Goal: Book appointment/travel/reservation

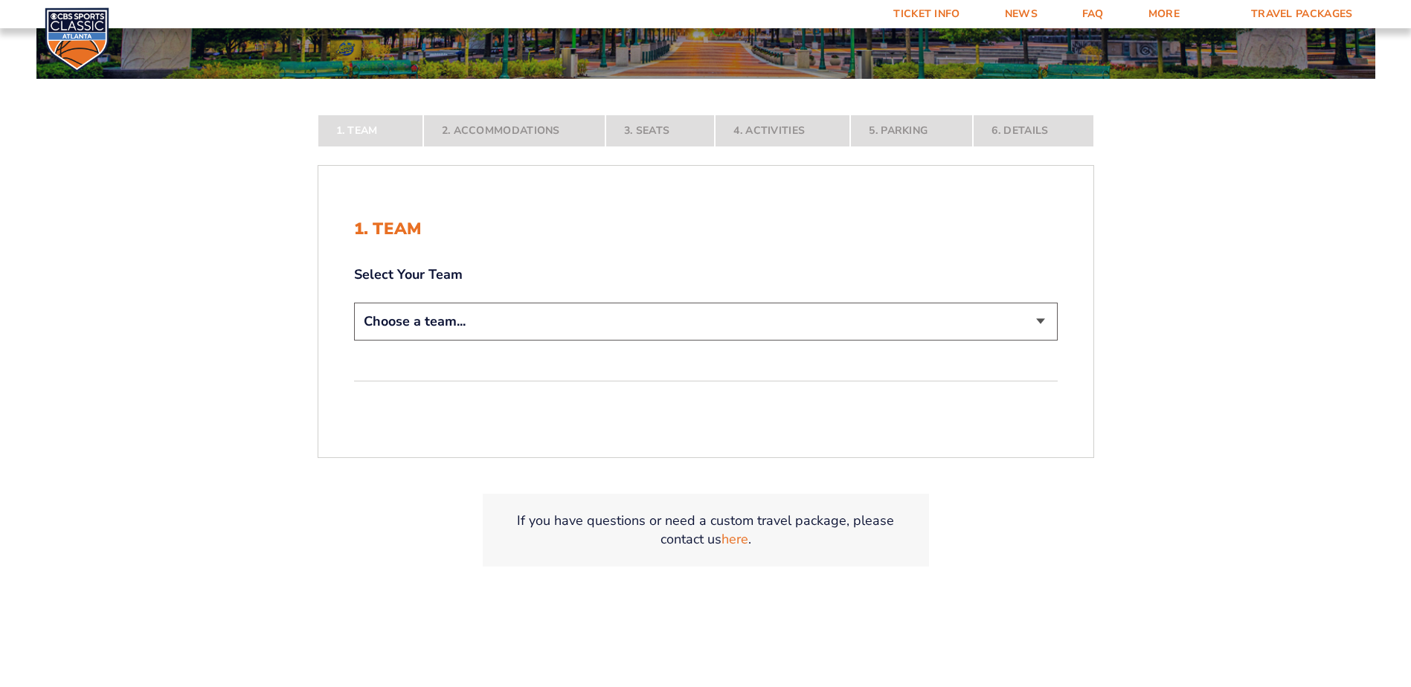
scroll to position [298, 0]
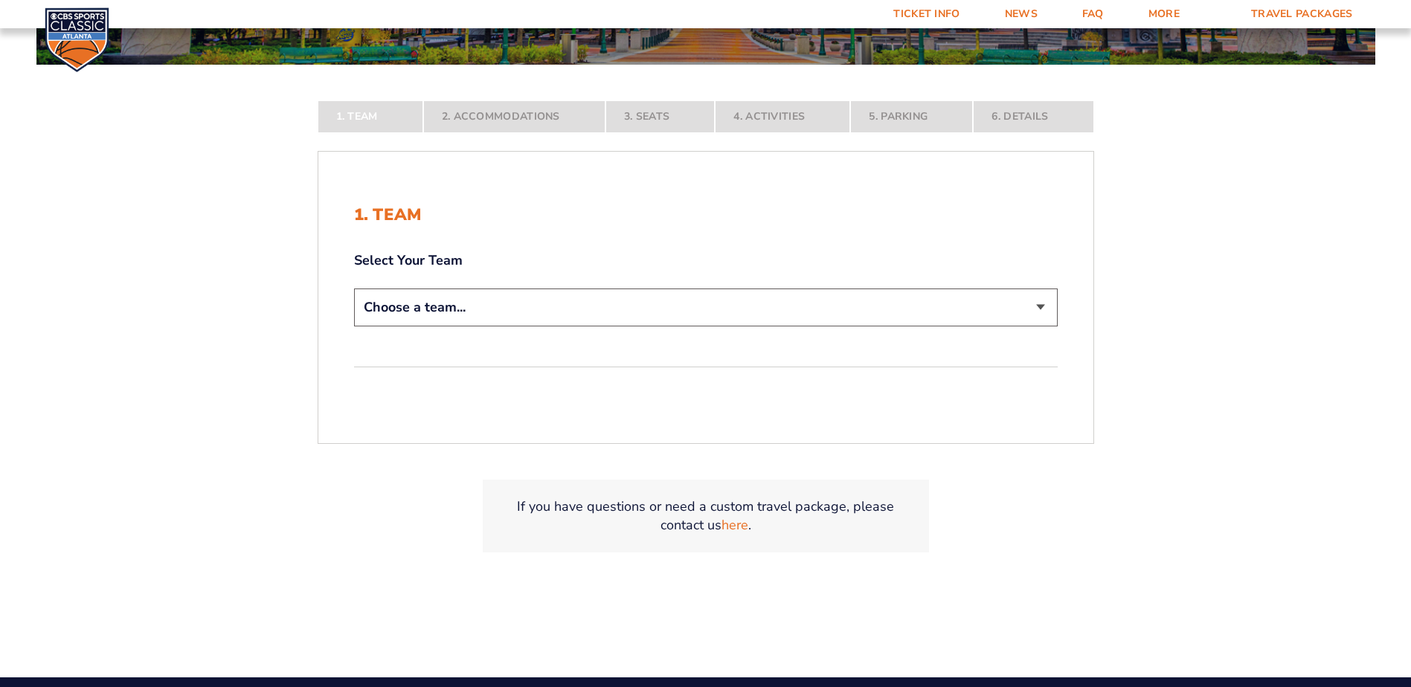
click at [1040, 300] on select "Choose a team... [US_STATE] Wildcats [US_STATE] State Buckeyes [US_STATE] Tar H…" at bounding box center [706, 308] width 704 height 38
select select "12756"
click at [354, 327] on select "Choose a team... [US_STATE] Wildcats [US_STATE] State Buckeyes [US_STATE] Tar H…" at bounding box center [706, 308] width 704 height 38
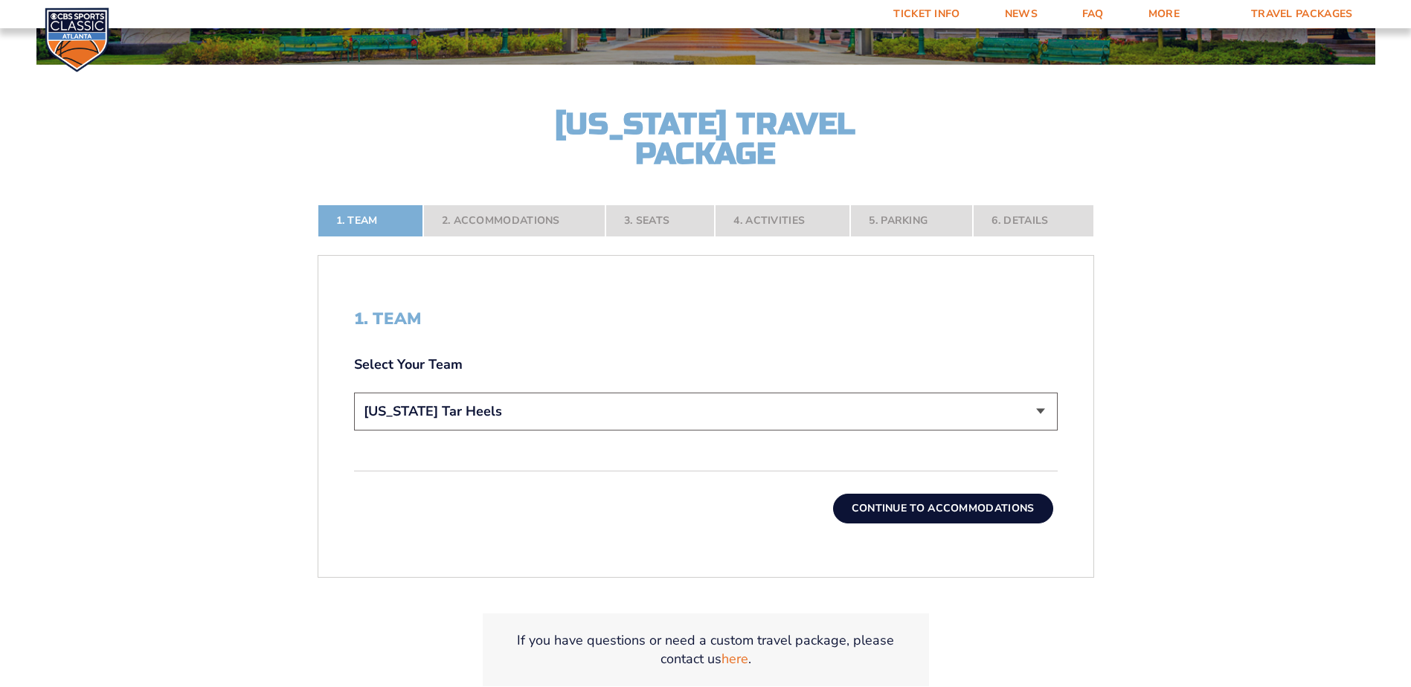
click at [943, 513] on button "Continue To Accommodations" at bounding box center [943, 509] width 220 height 30
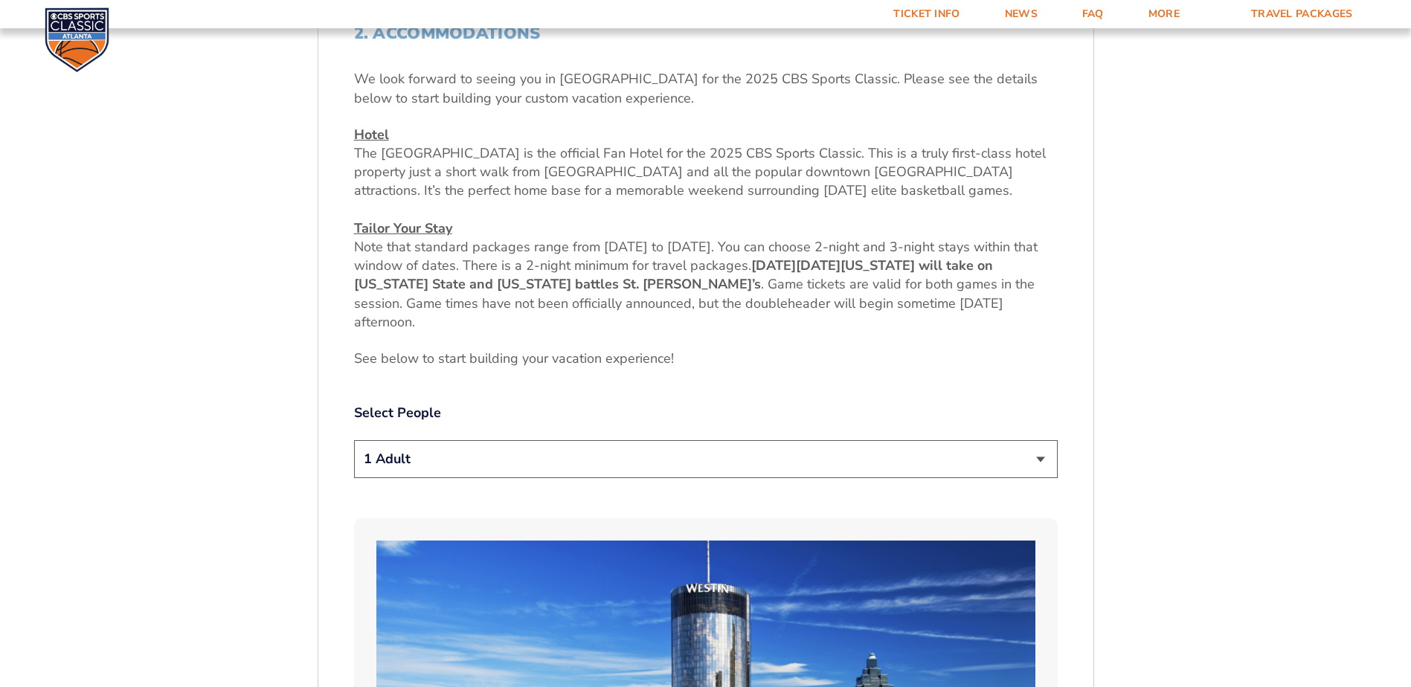
scroll to position [623, 0]
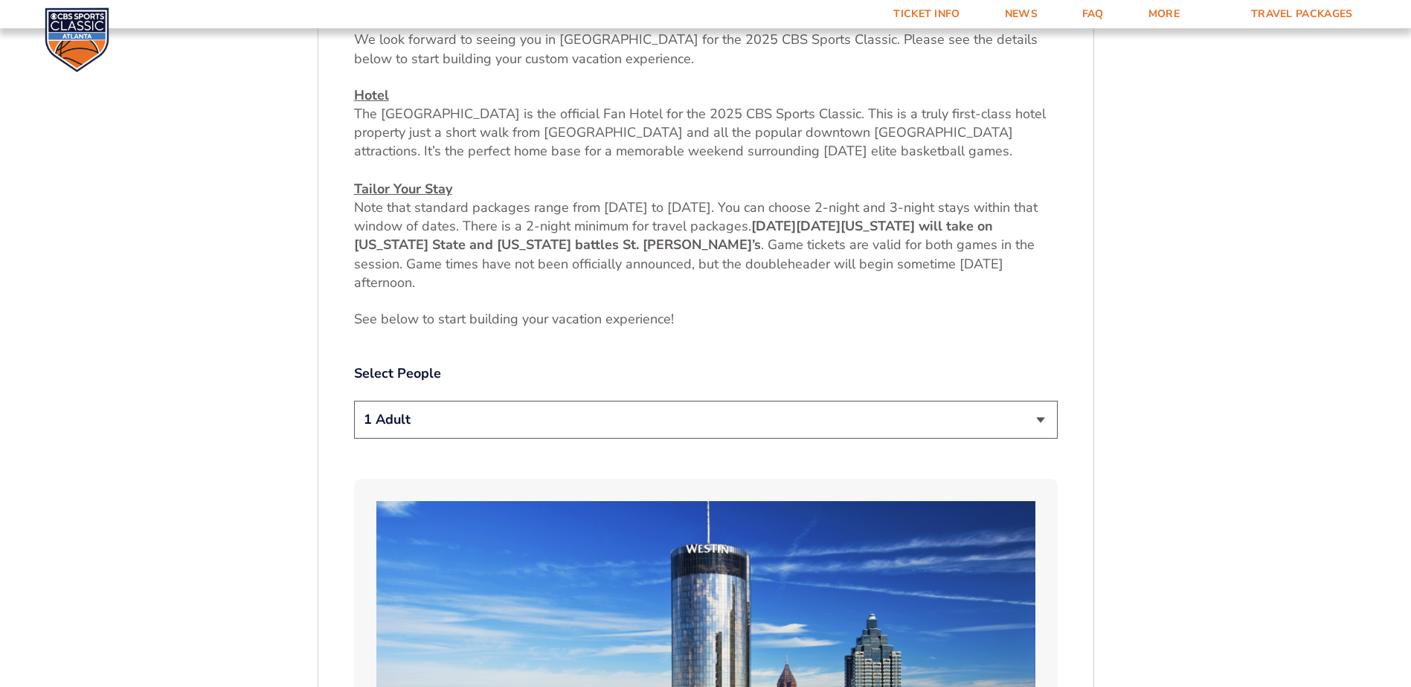
click at [1036, 412] on select "1 Adult 2 Adults 3 Adults 4 Adults 2 Adults + 1 Child 2 Adults + 2 Children 2 A…" at bounding box center [706, 420] width 704 height 38
select select "2 Adults"
click at [354, 401] on select "1 Adult 2 Adults 3 Adults 4 Adults 2 Adults + 1 Child 2 Adults + 2 Children 2 A…" at bounding box center [706, 420] width 704 height 38
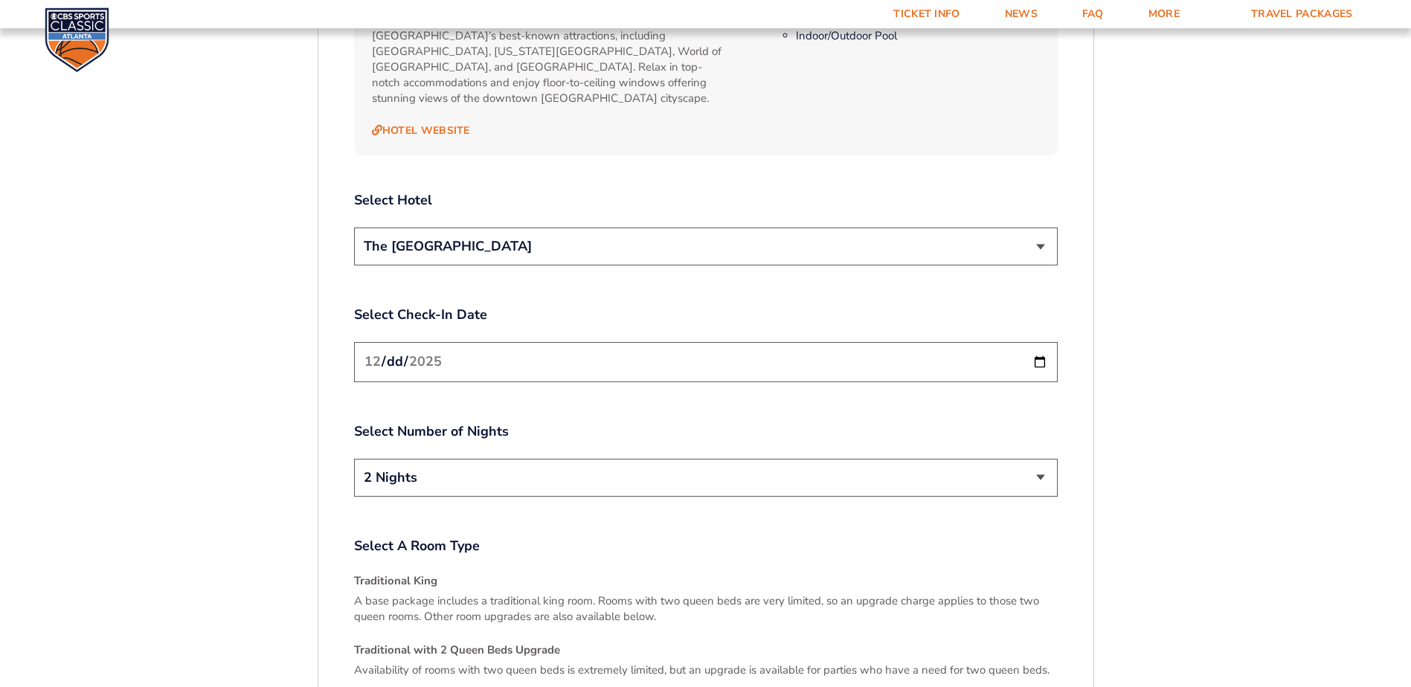
scroll to position [1664, 0]
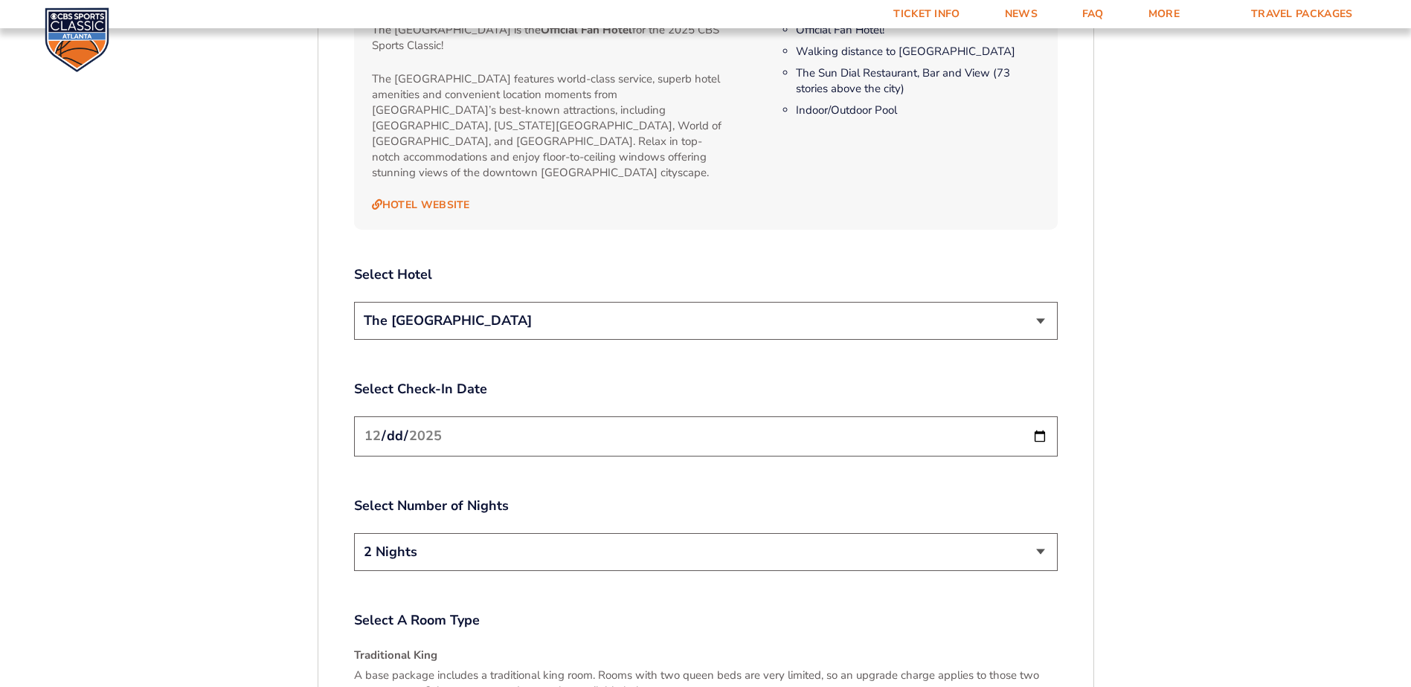
click at [1043, 533] on select "2 Nights 3 Nights" at bounding box center [706, 552] width 704 height 38
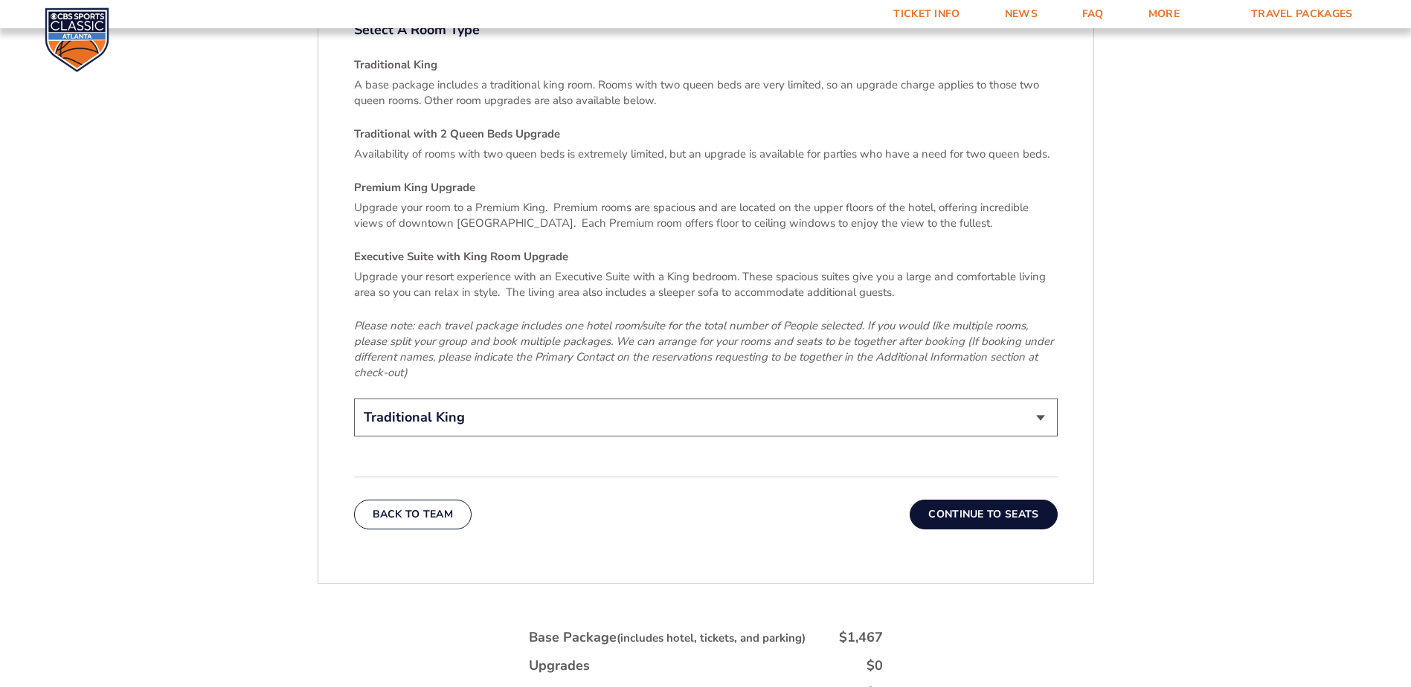
scroll to position [2259, 0]
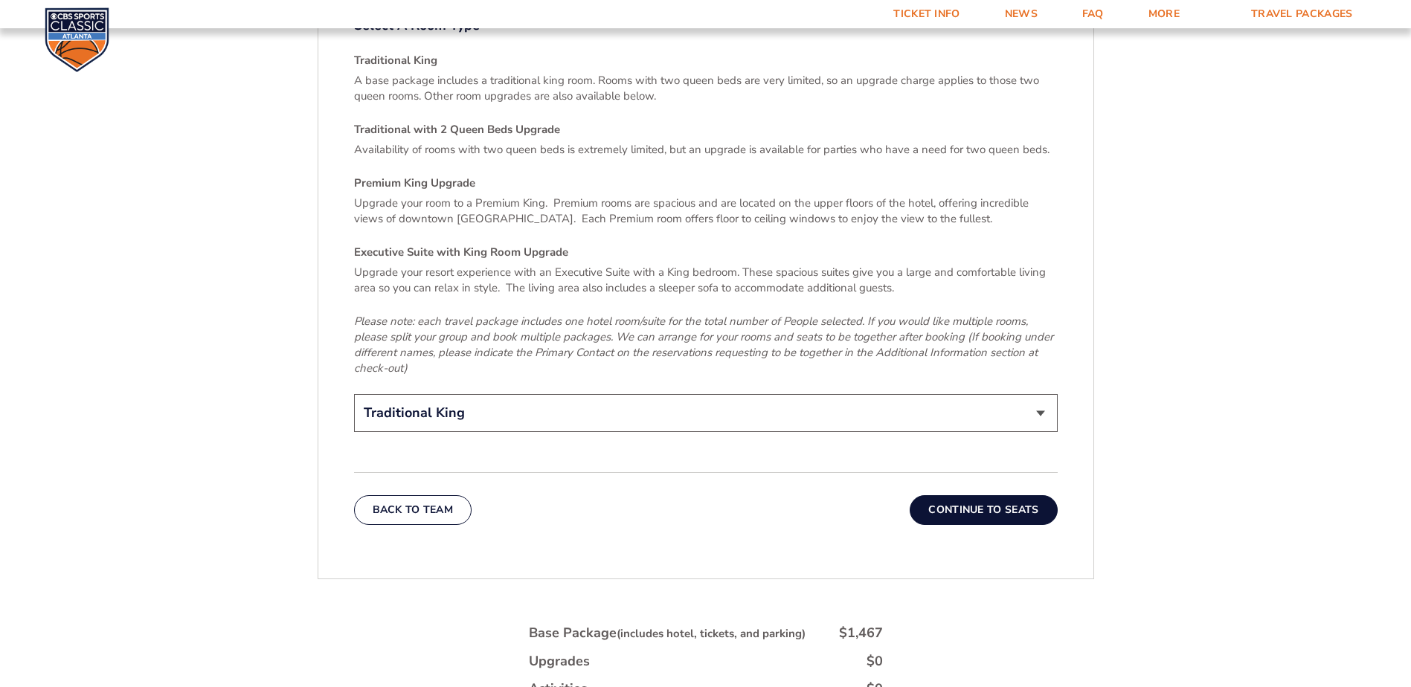
click at [962, 495] on button "Continue To Seats" at bounding box center [983, 510] width 147 height 30
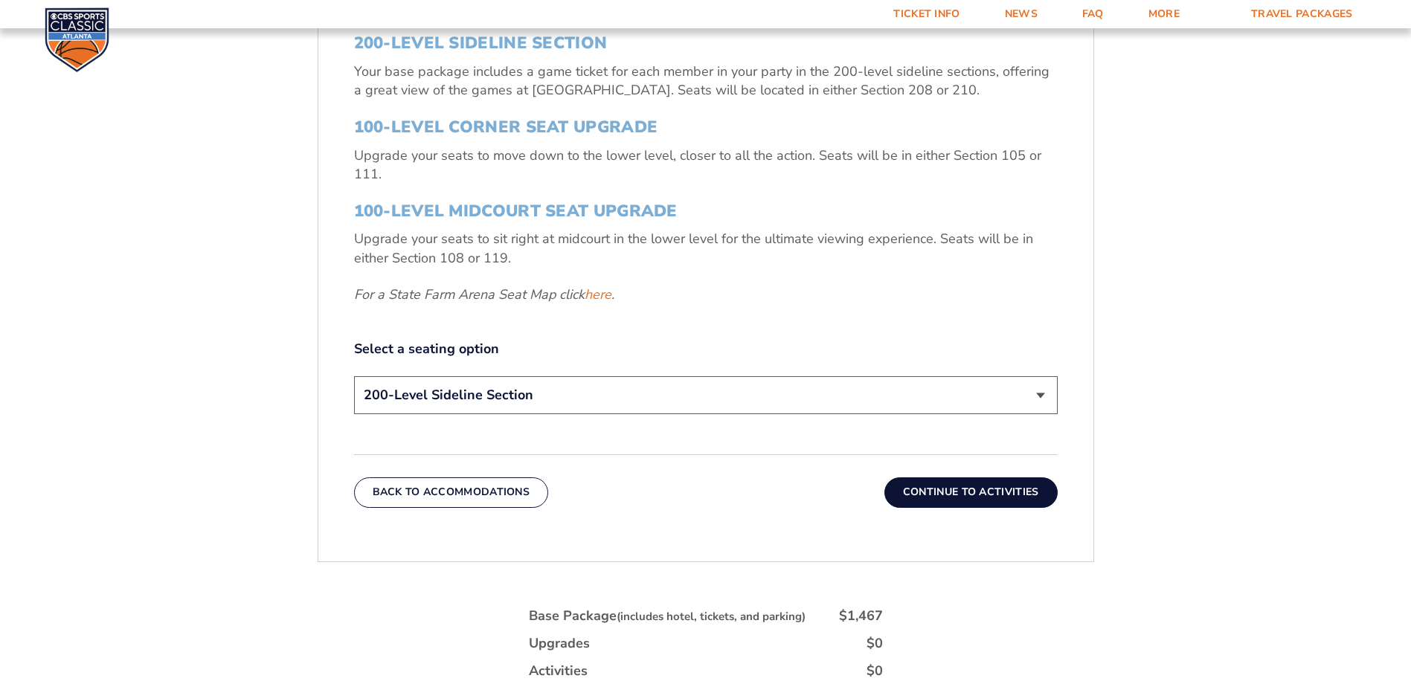
scroll to position [623, 0]
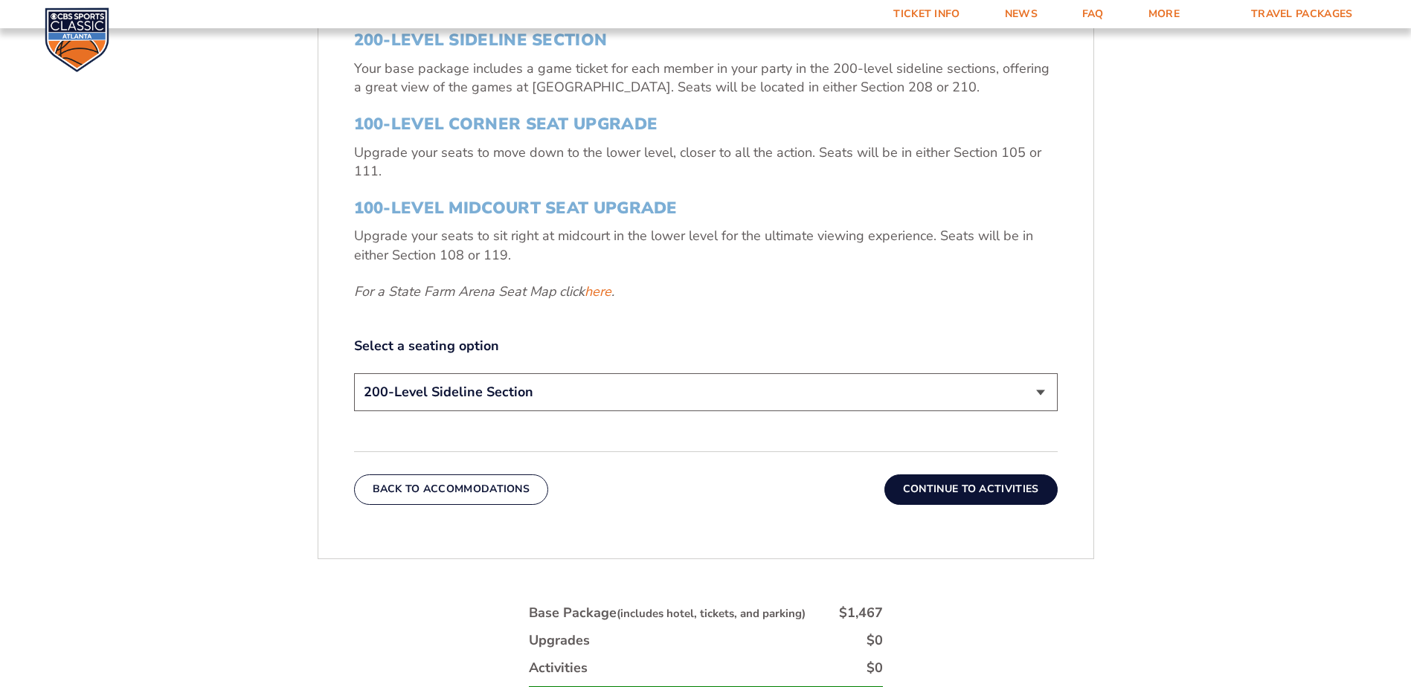
click at [966, 411] on select "200-Level Sideline Section 100-Level Corner Seat Upgrade (+$120 per person) 100…" at bounding box center [706, 392] width 704 height 38
click at [354, 373] on select "200-Level Sideline Section 100-Level Corner Seat Upgrade (+$120 per person) 100…" at bounding box center [706, 392] width 704 height 38
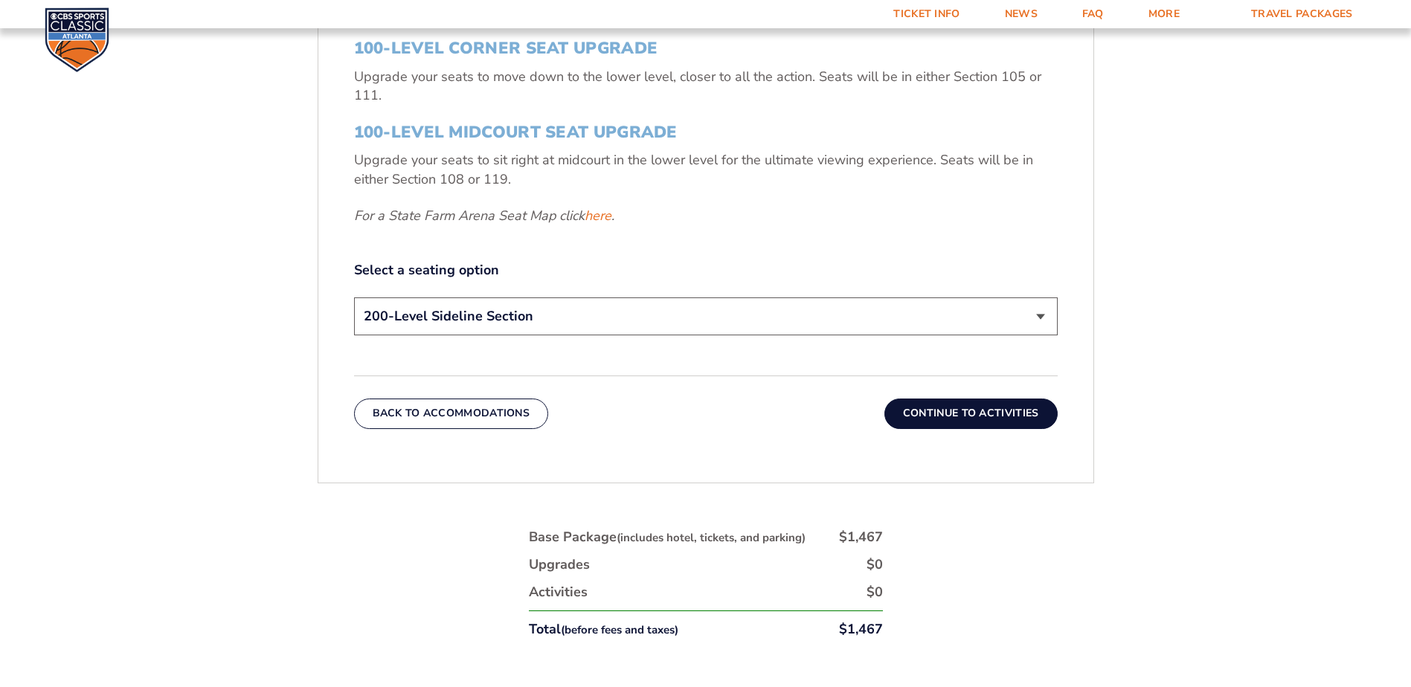
scroll to position [697, 0]
click at [969, 418] on button "Continue To Activities" at bounding box center [971, 415] width 173 height 30
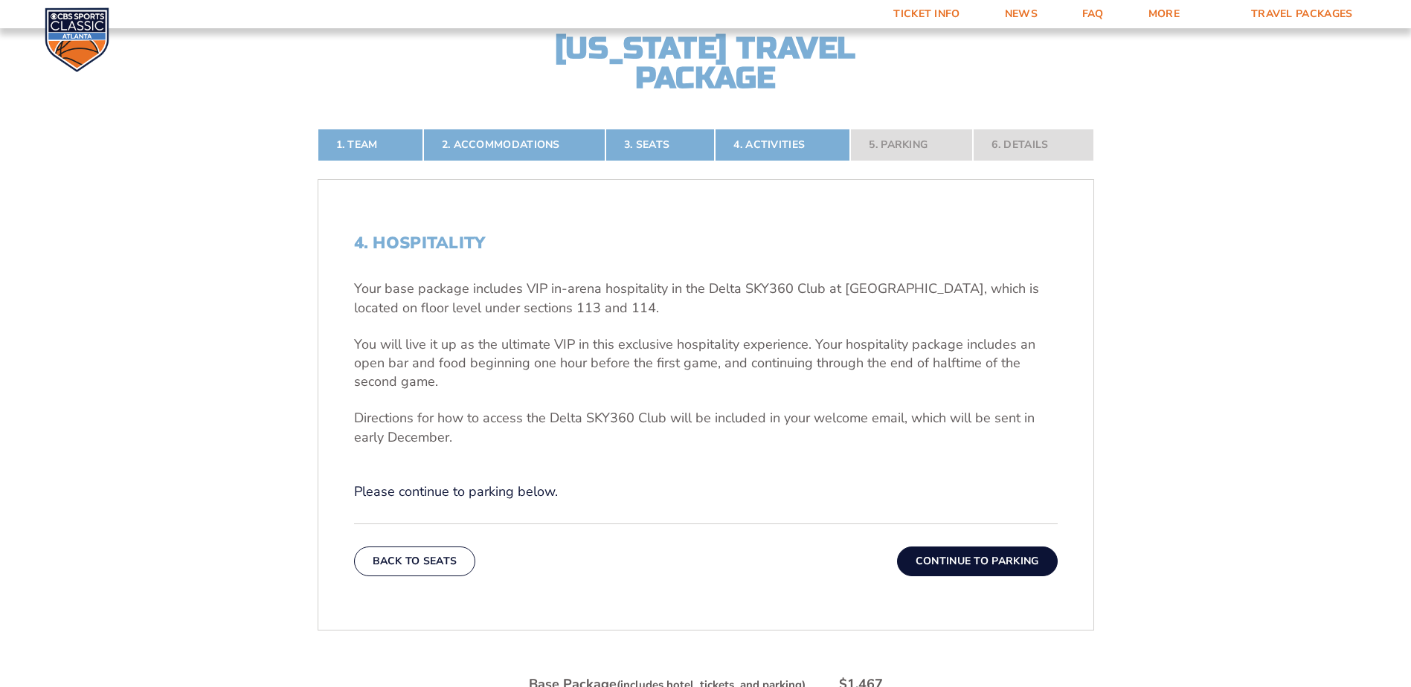
scroll to position [399, 0]
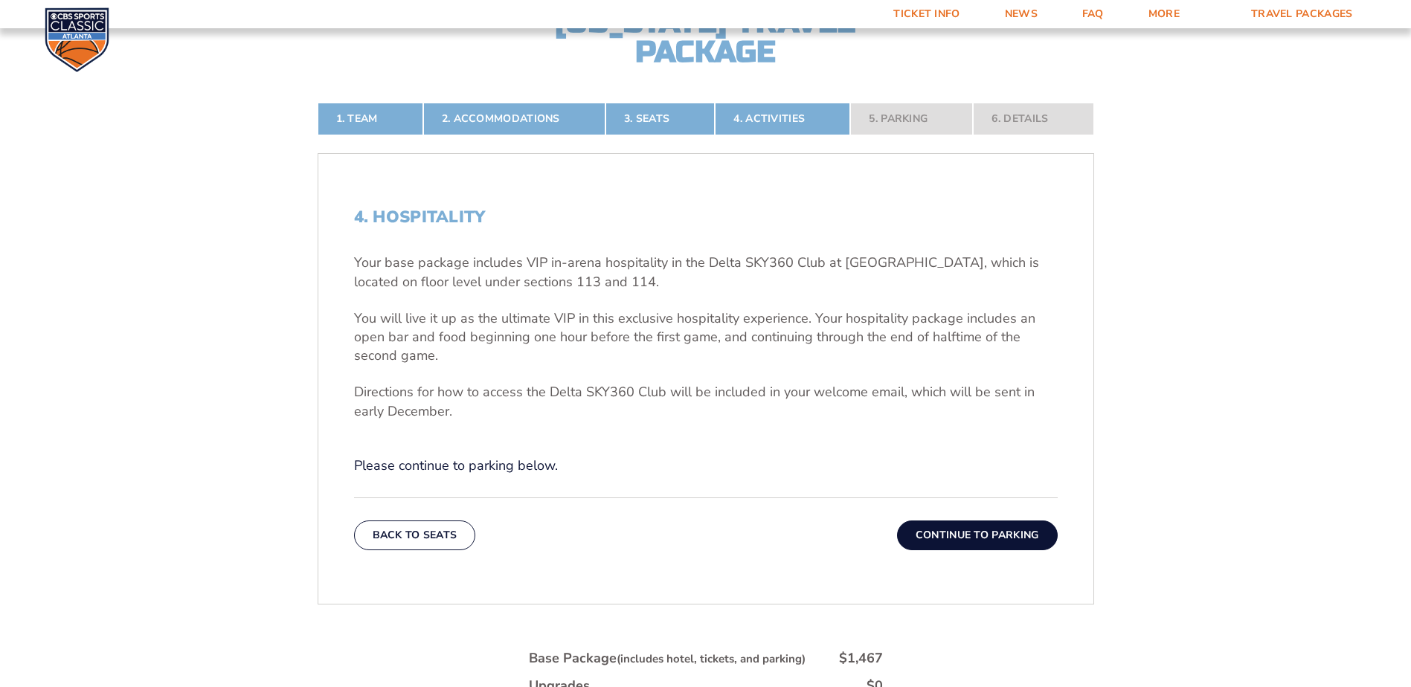
click at [962, 536] on button "Continue To Parking" at bounding box center [977, 536] width 161 height 30
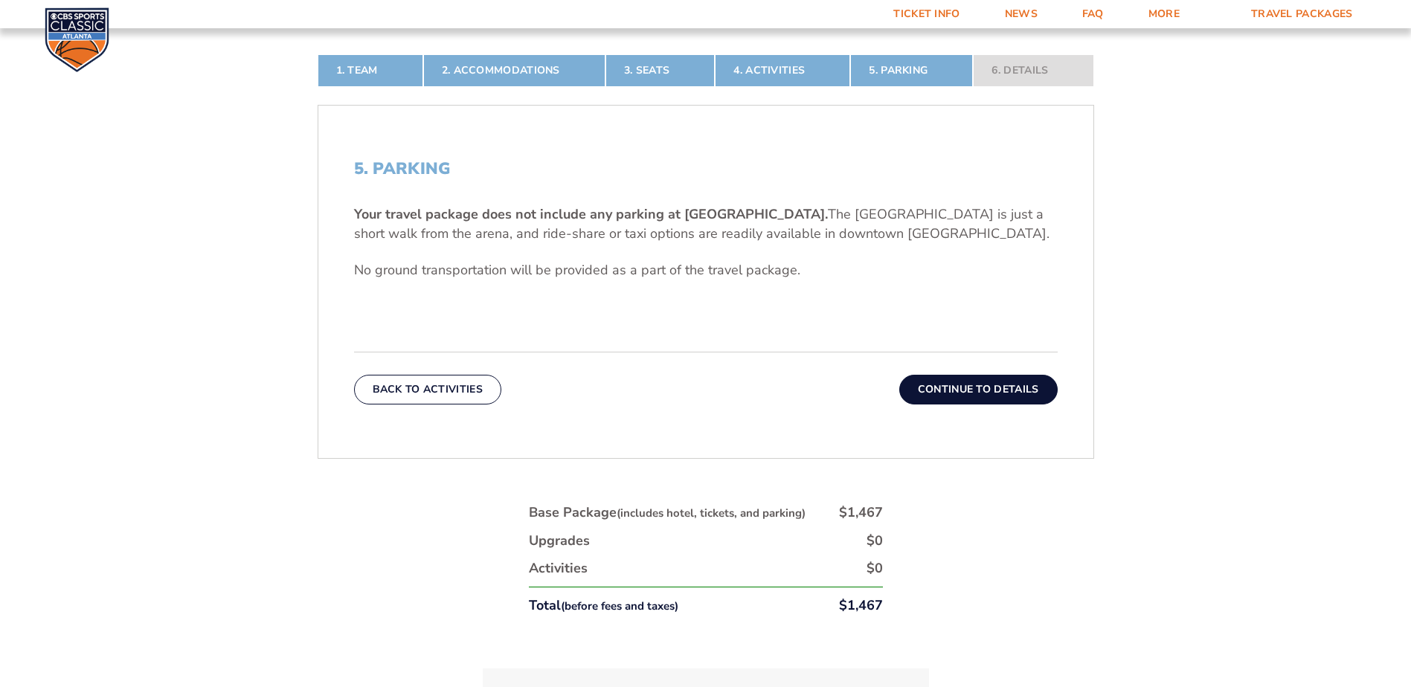
scroll to position [474, 0]
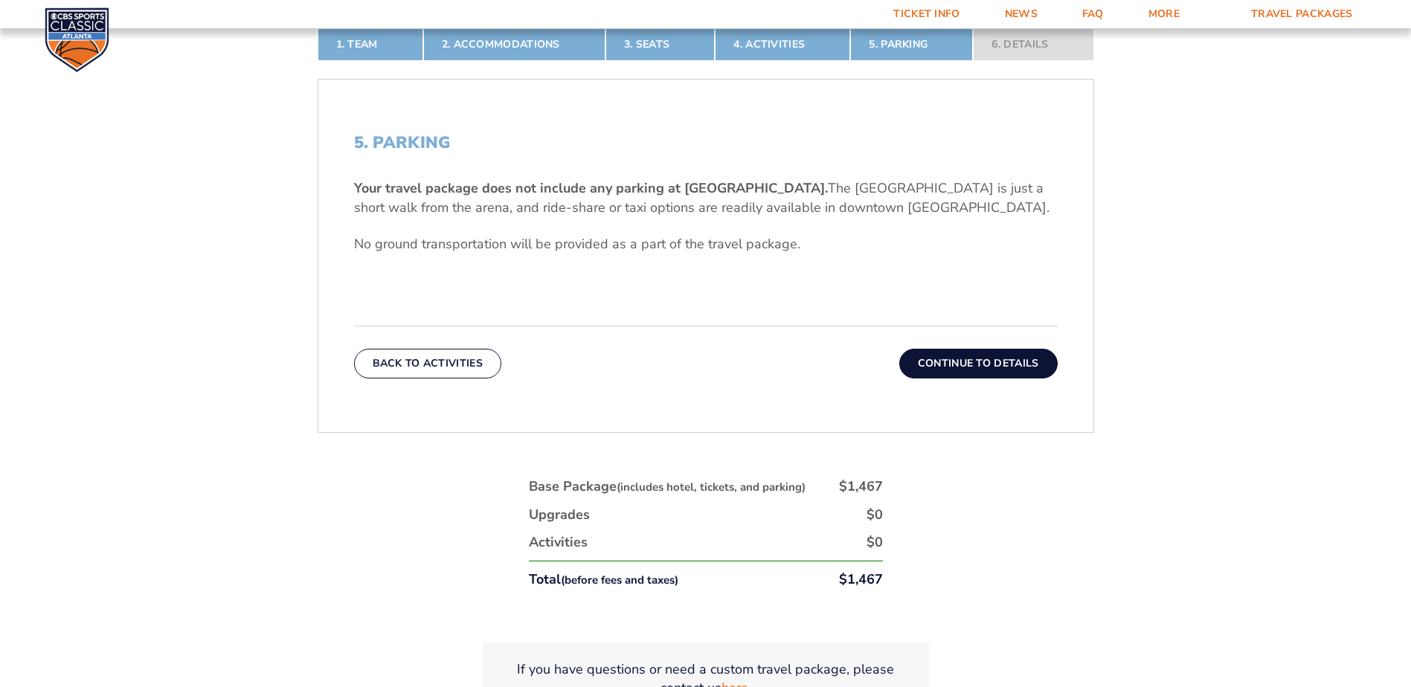
click at [991, 366] on button "Continue To Details" at bounding box center [978, 364] width 158 height 30
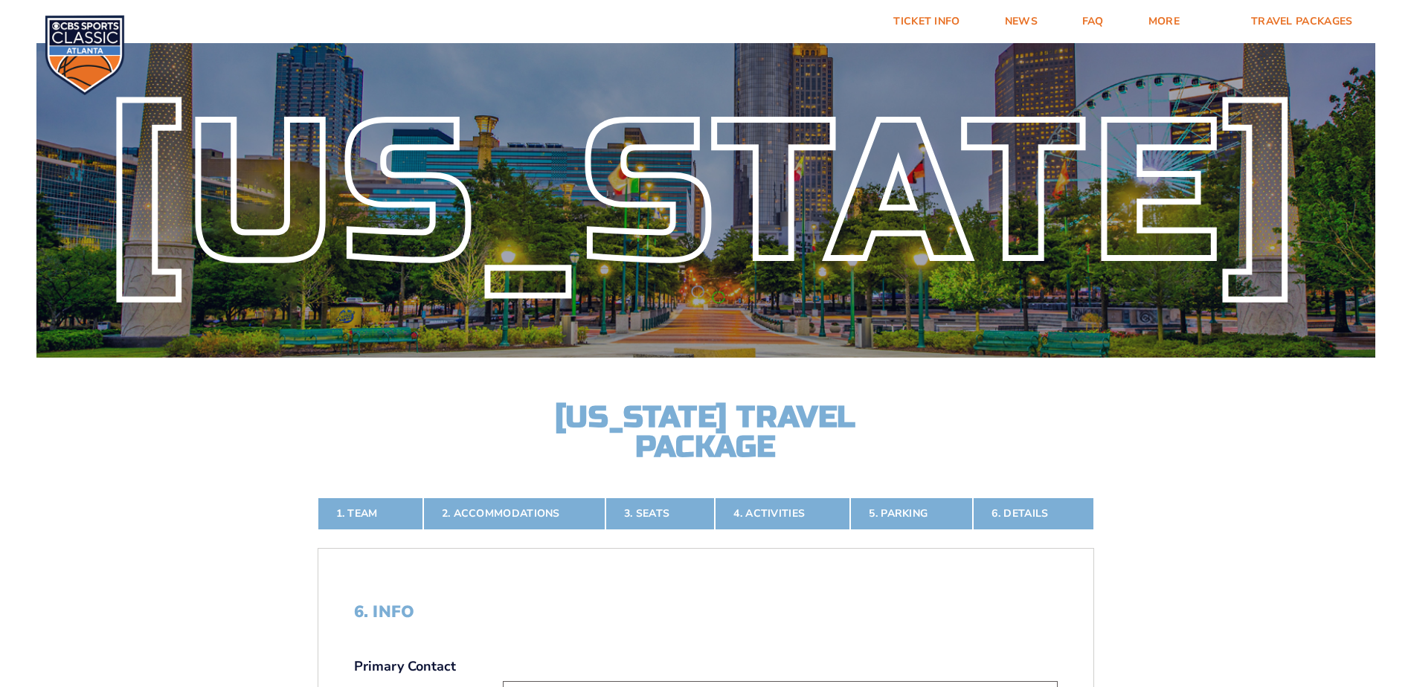
scroll to position [0, 0]
